Goal: Navigation & Orientation: Find specific page/section

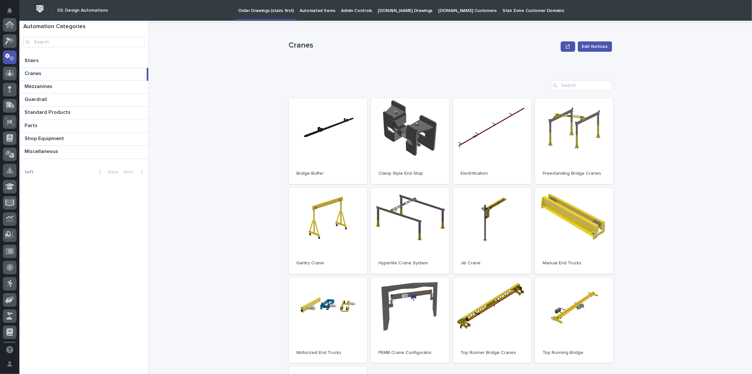
scroll to position [32, 0]
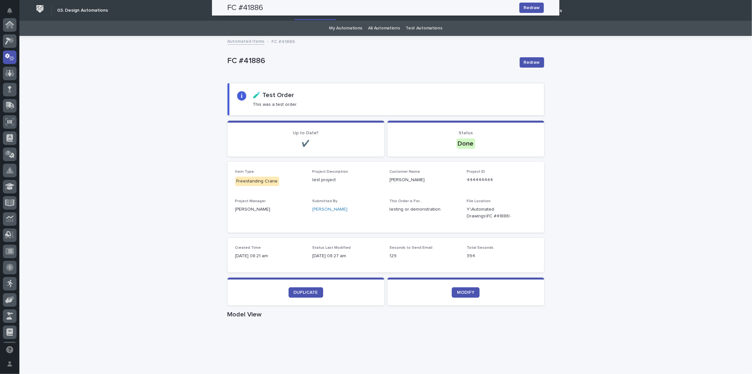
scroll to position [32, 0]
